Goal: Navigation & Orientation: Find specific page/section

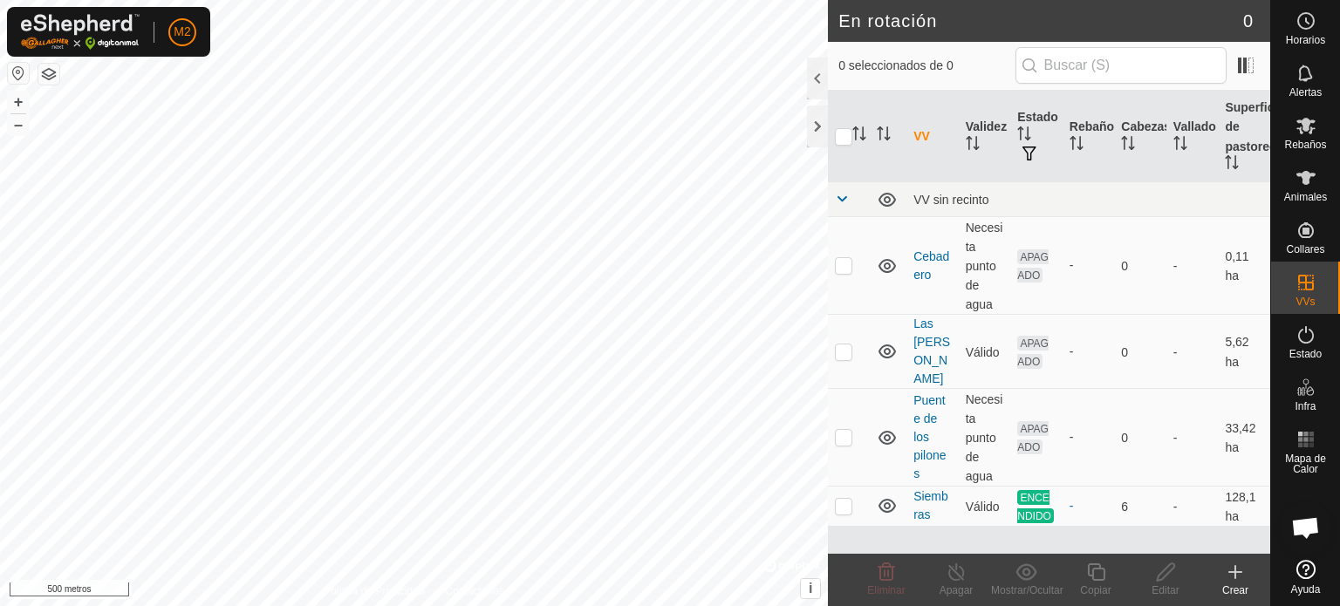
scroll to position [2772, 0]
checkbox input "false"
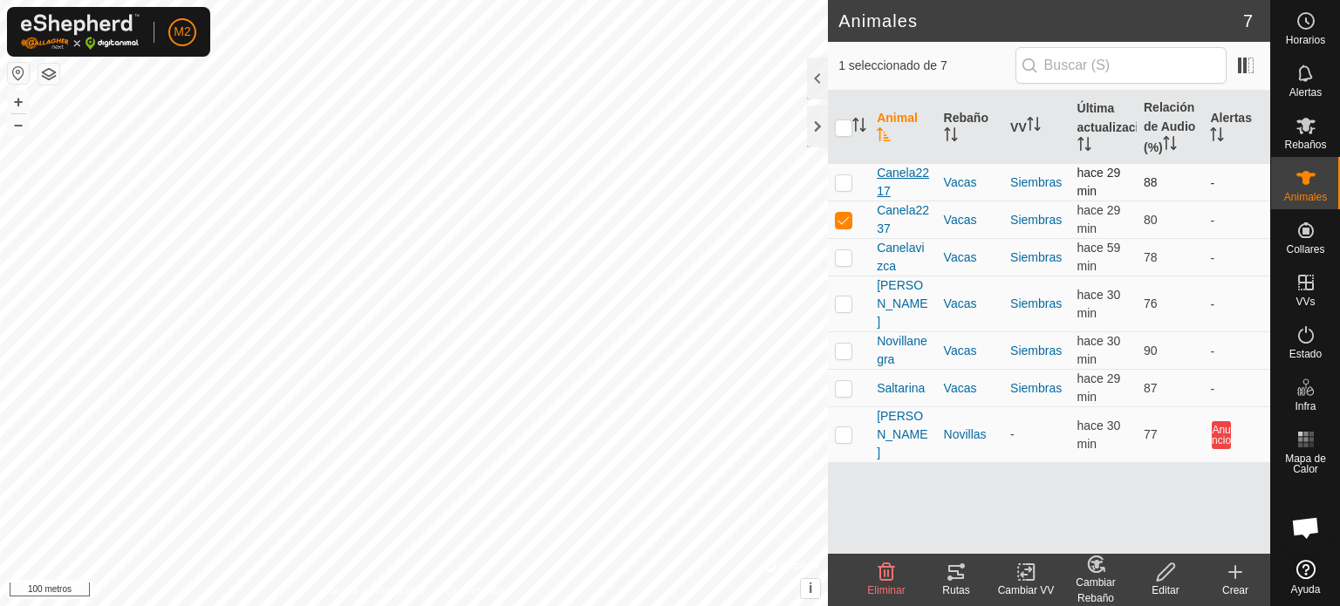
click at [898, 185] on span "Canela2217" at bounding box center [903, 182] width 52 height 37
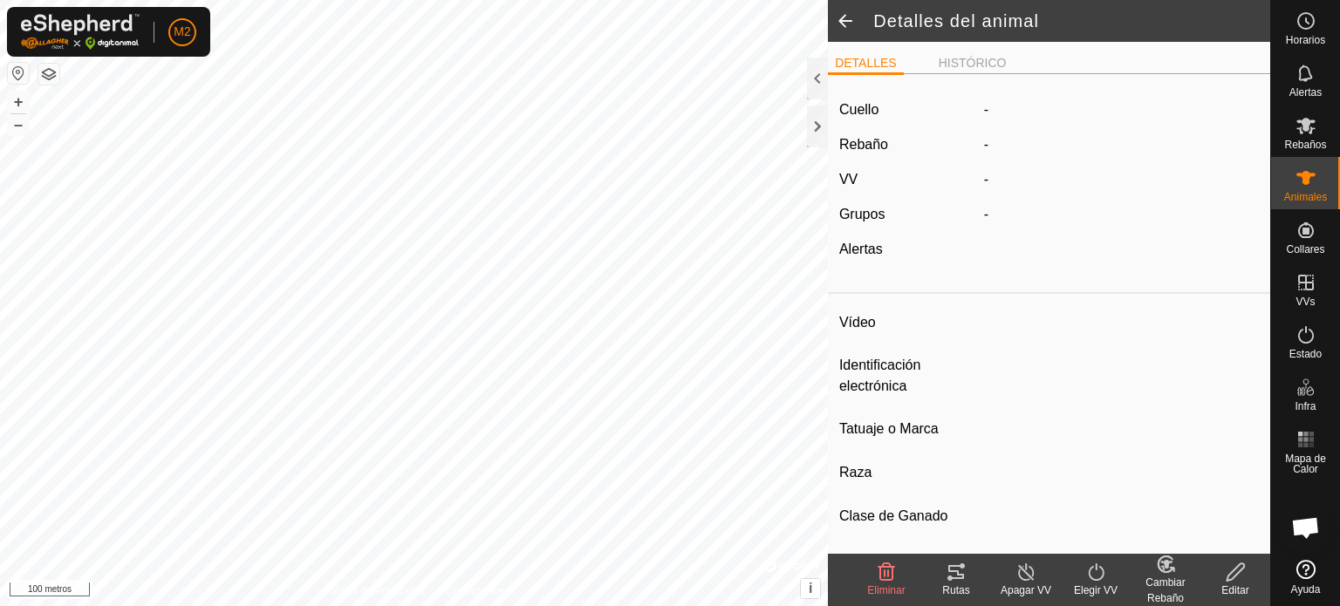
type input "Canela2217"
type input "-"
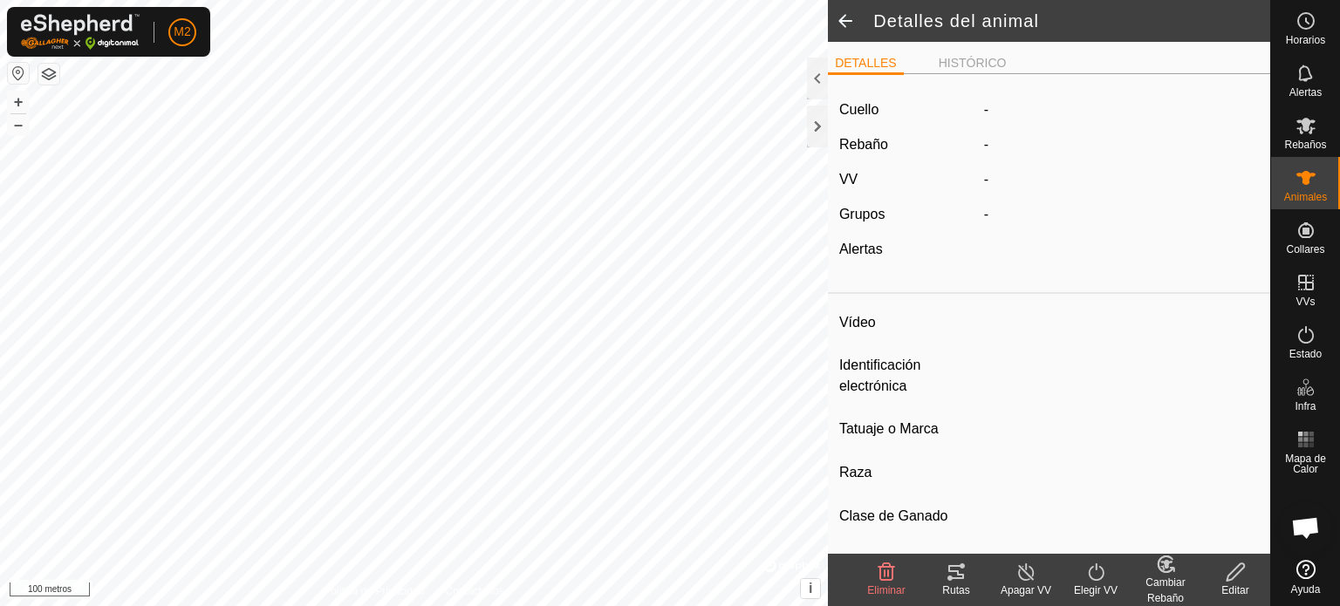
type input "0 kg"
type input "-"
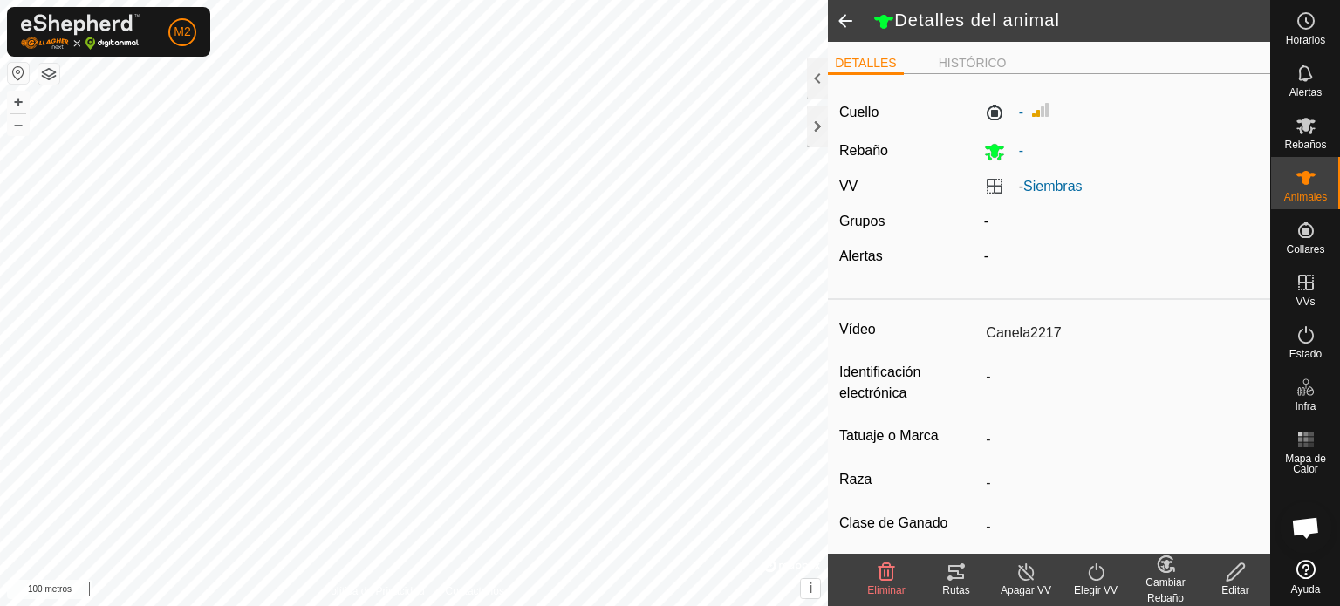
click at [960, 555] on div "Rutas" at bounding box center [956, 580] width 70 height 52
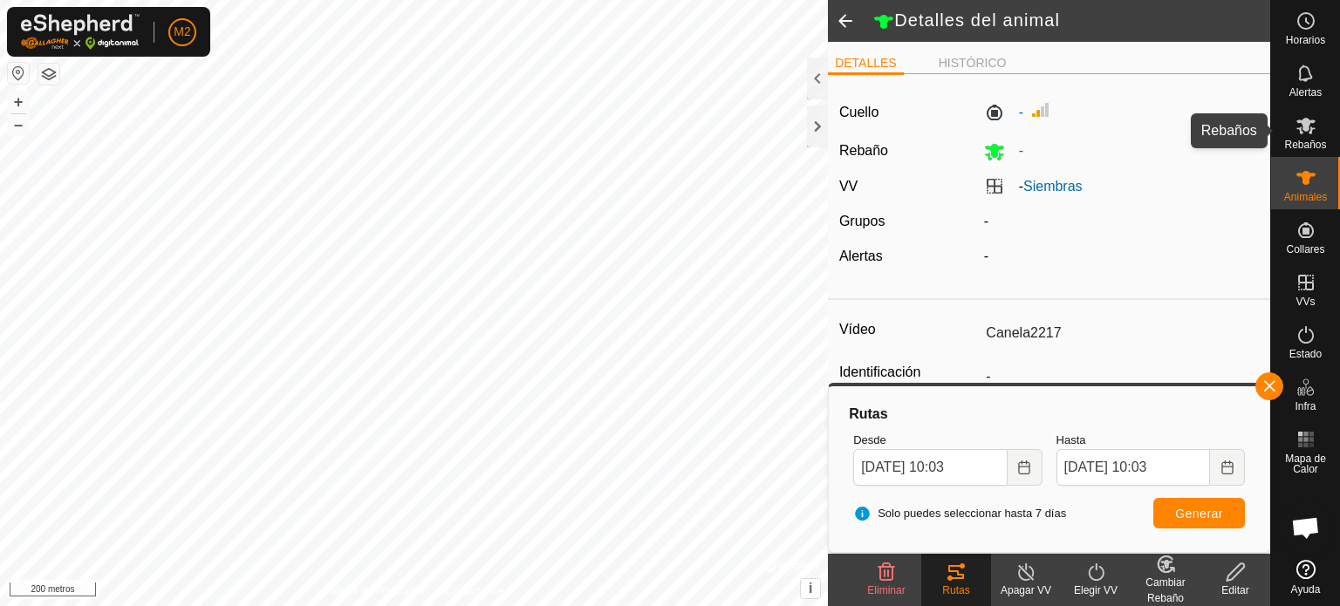
click at [1301, 125] on icon at bounding box center [1305, 126] width 19 height 17
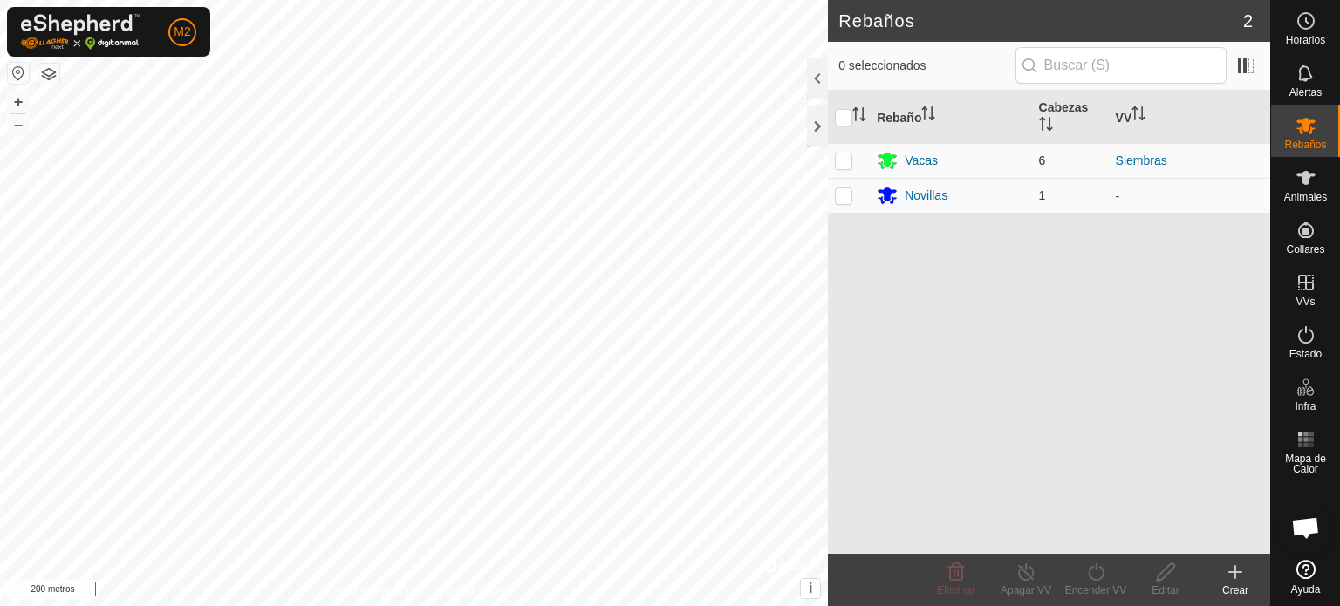
click at [859, 170] on td at bounding box center [849, 160] width 42 height 35
checkbox input "true"
click at [893, 163] on icon at bounding box center [887, 162] width 19 height 17
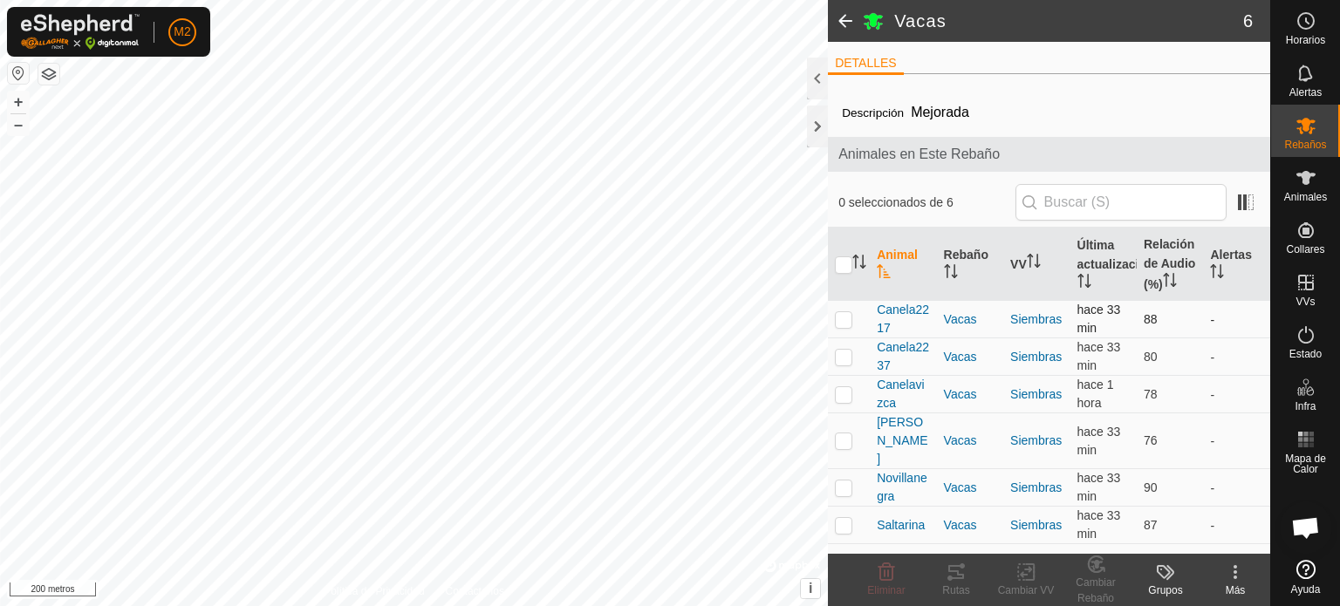
click at [858, 316] on td at bounding box center [849, 320] width 42 height 38
checkbox input "true"
click at [844, 19] on span at bounding box center [845, 21] width 35 height 42
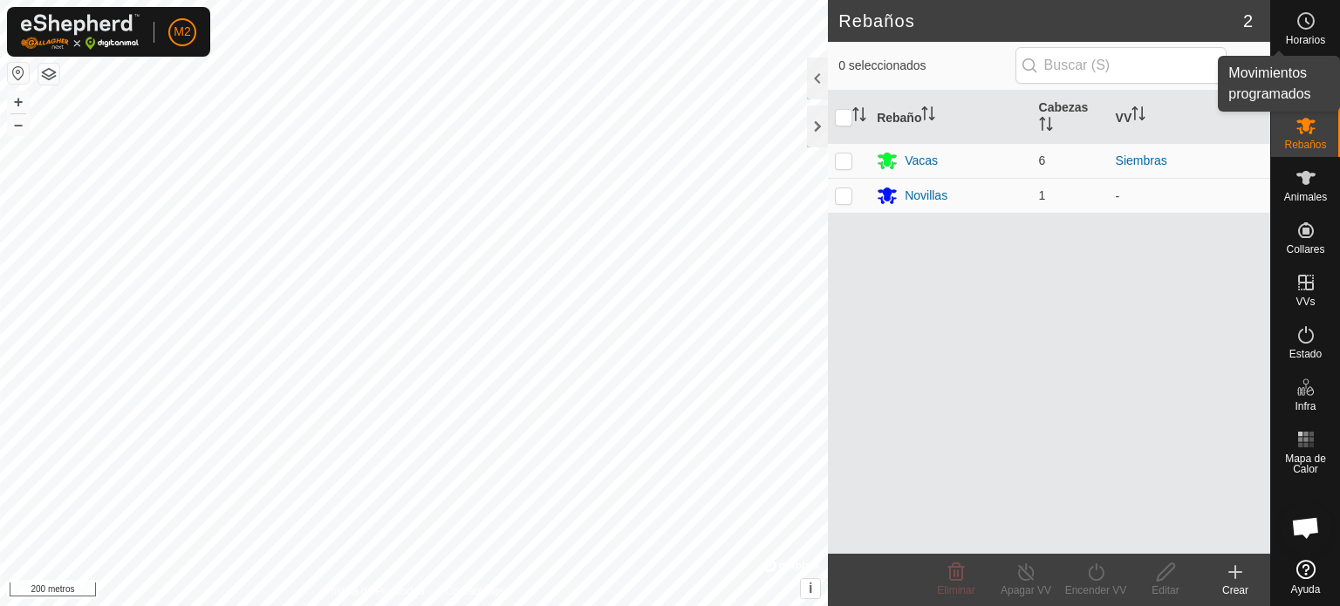
click at [1314, 29] on icon at bounding box center [1305, 20] width 21 height 21
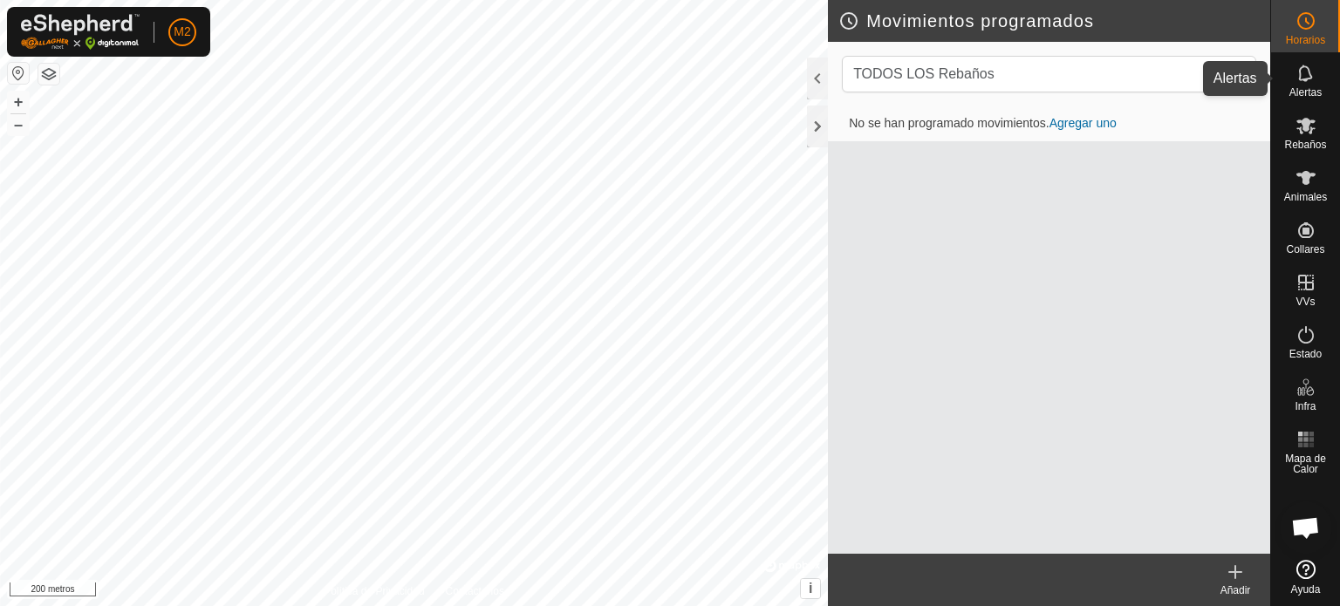
click at [1302, 83] on icon at bounding box center [1305, 73] width 21 height 21
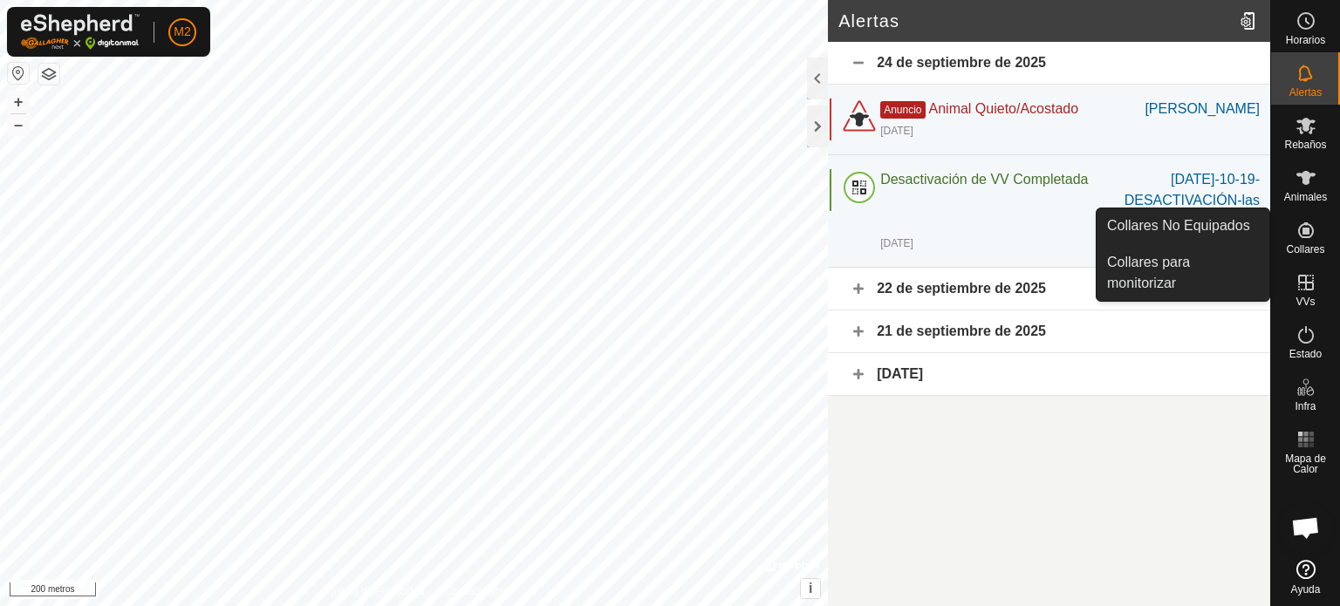
click at [1317, 258] on div "Collares" at bounding box center [1305, 235] width 69 height 52
click at [1309, 249] on font "Collares" at bounding box center [1305, 249] width 38 height 12
click at [1219, 267] on link "Collares para monitorizar" at bounding box center [1182, 273] width 173 height 56
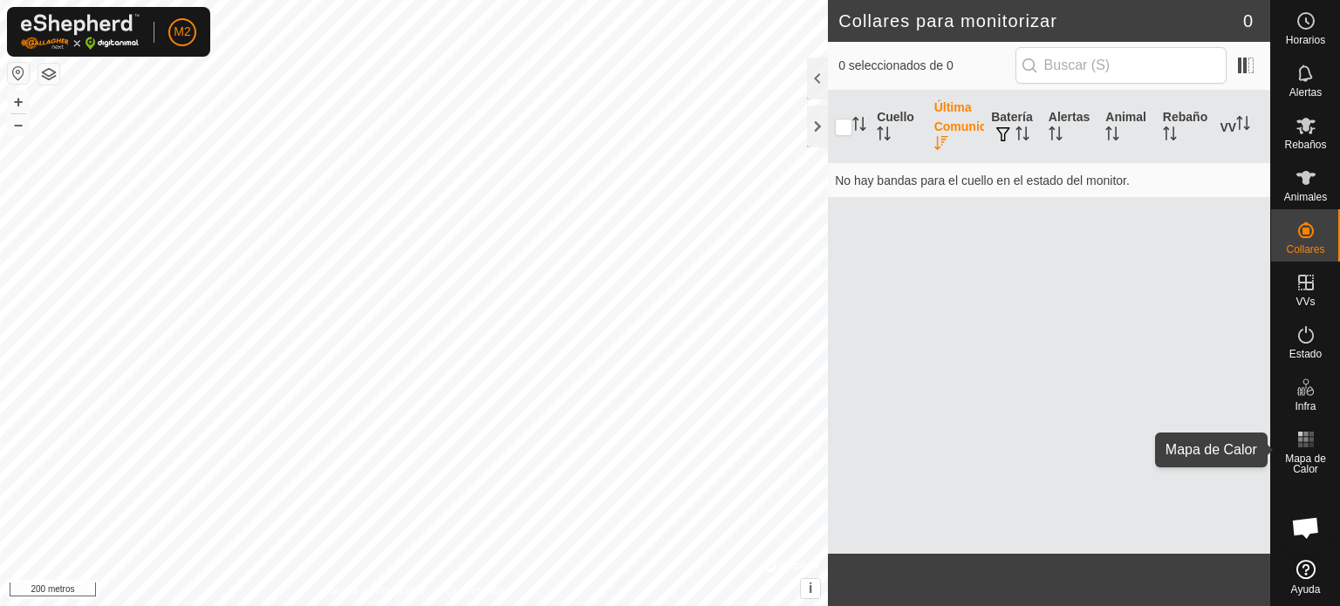
click at [1305, 453] on font "Mapa de Calor" at bounding box center [1305, 464] width 41 height 23
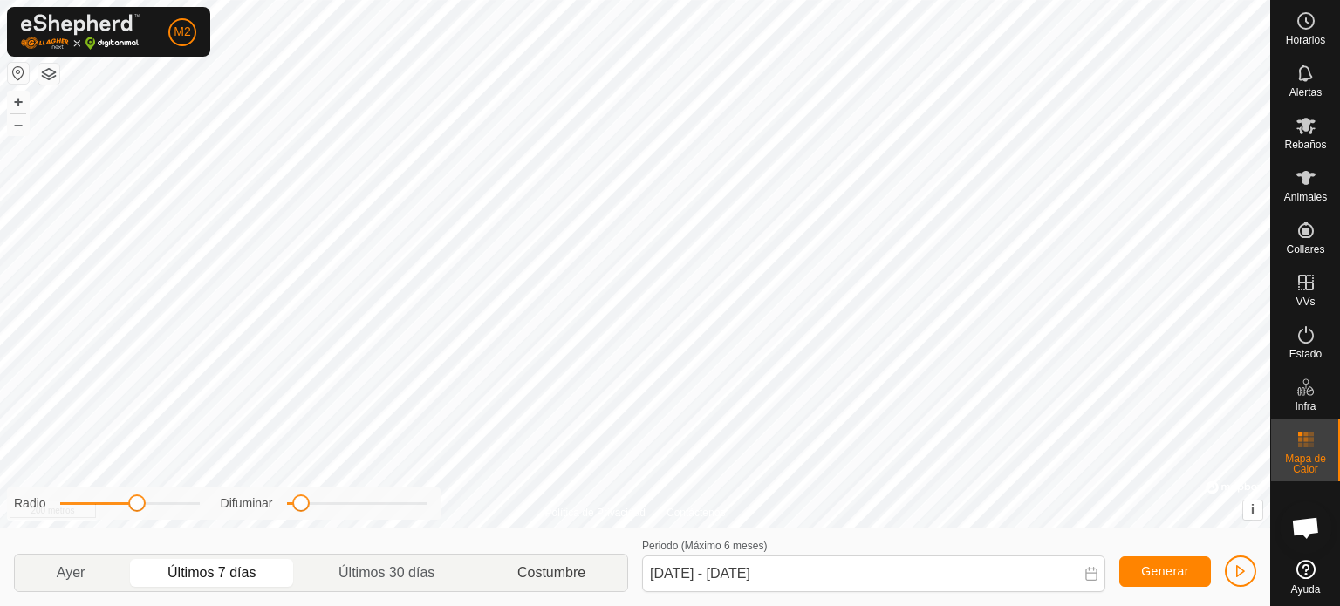
click at [581, 584] on p-togglebutton "Costumbre" at bounding box center [551, 573] width 151 height 37
click at [423, 568] on p-togglebutton "Últimos 30 días" at bounding box center [386, 573] width 179 height 37
type input "[DATE] - [DATE]"
